Goal: Share content: Share content

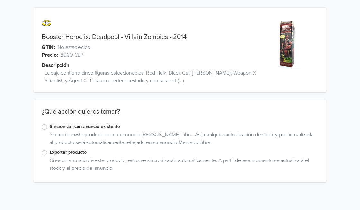
click at [50, 154] on label "Exportar producto" at bounding box center [184, 152] width 269 height 7
click at [0, 0] on input "Exportar producto" at bounding box center [0, 0] width 0 height 0
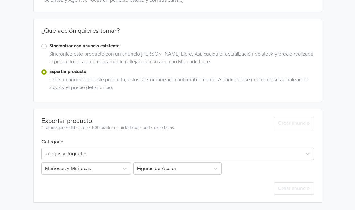
scroll to position [158, 0]
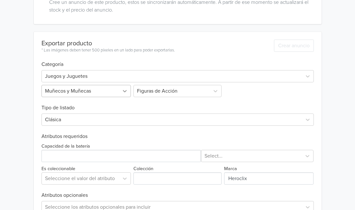
click at [121, 91] on div at bounding box center [125, 91] width 12 height 12
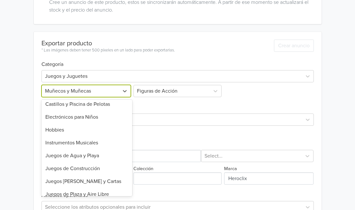
scroll to position [77, 0]
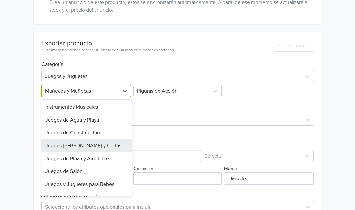
click at [97, 144] on div "Juegos [PERSON_NAME] y Cartas" at bounding box center [86, 145] width 91 height 13
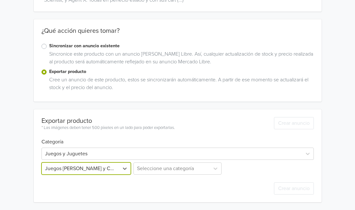
scroll to position [81, 0]
click at [158, 167] on div "Seleccione una categoría" at bounding box center [177, 168] width 91 height 12
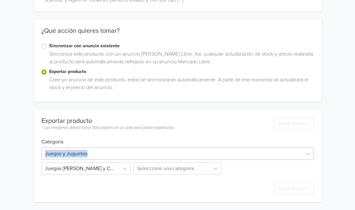
drag, startPoint x: 233, startPoint y: 143, endPoint x: 233, endPoint y: 149, distance: 6.4
click at [233, 149] on div "Booster Heroclix: Deadpool - Villain Zombies - 2014 GTIN: No establecido Precio…" at bounding box center [177, 64] width 345 height 291
click at [185, 176] on div "Crear anuncio" at bounding box center [177, 189] width 272 height 28
click at [192, 170] on div "Seleccione una categoría" at bounding box center [177, 168] width 91 height 12
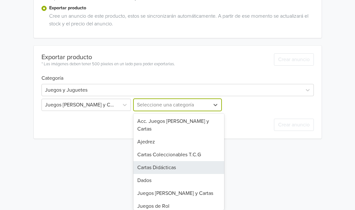
scroll to position [60, 0]
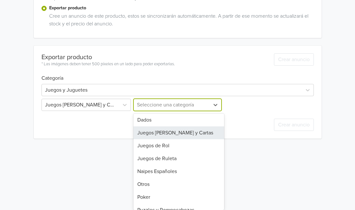
click at [185, 126] on div "Juegos [PERSON_NAME] y Cartas" at bounding box center [178, 132] width 91 height 13
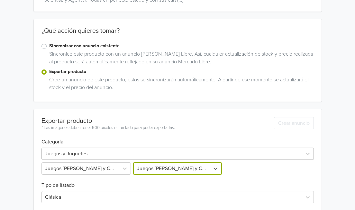
scroll to position [144, 0]
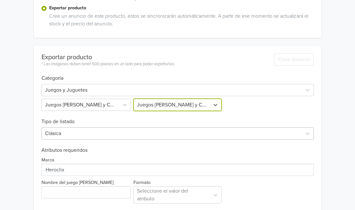
click at [119, 133] on div "Clásica" at bounding box center [177, 133] width 272 height 12
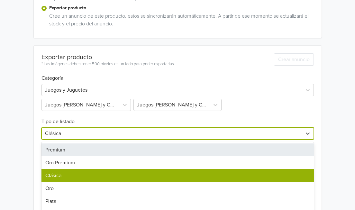
scroll to position [172, 0]
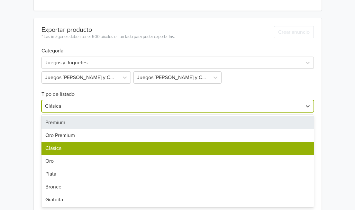
click at [89, 119] on div "Premium" at bounding box center [177, 122] width 272 height 13
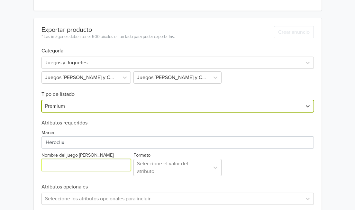
click at [99, 166] on input "Nombre del juego [PERSON_NAME]" at bounding box center [85, 165] width 89 height 12
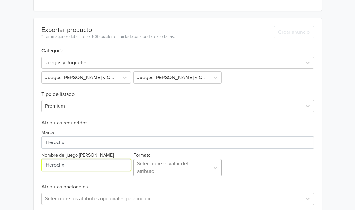
type input "Heroclix"
click at [185, 168] on div at bounding box center [171, 167] width 69 height 9
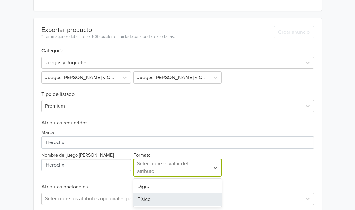
click at [170, 200] on div "Físico" at bounding box center [177, 199] width 88 height 13
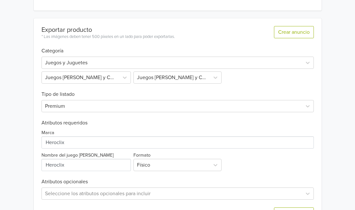
click at [263, 166] on div "Marca Nombre del juego [PERSON_NAME] Formato Físico" at bounding box center [177, 148] width 272 height 45
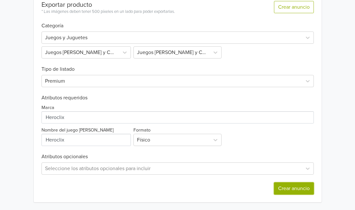
click at [290, 190] on button "Crear anuncio" at bounding box center [294, 188] width 40 height 12
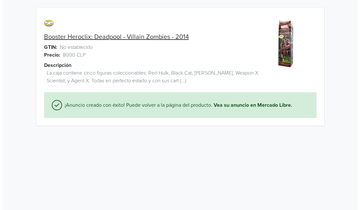
scroll to position [0, 0]
